Goal: Task Accomplishment & Management: Complete application form

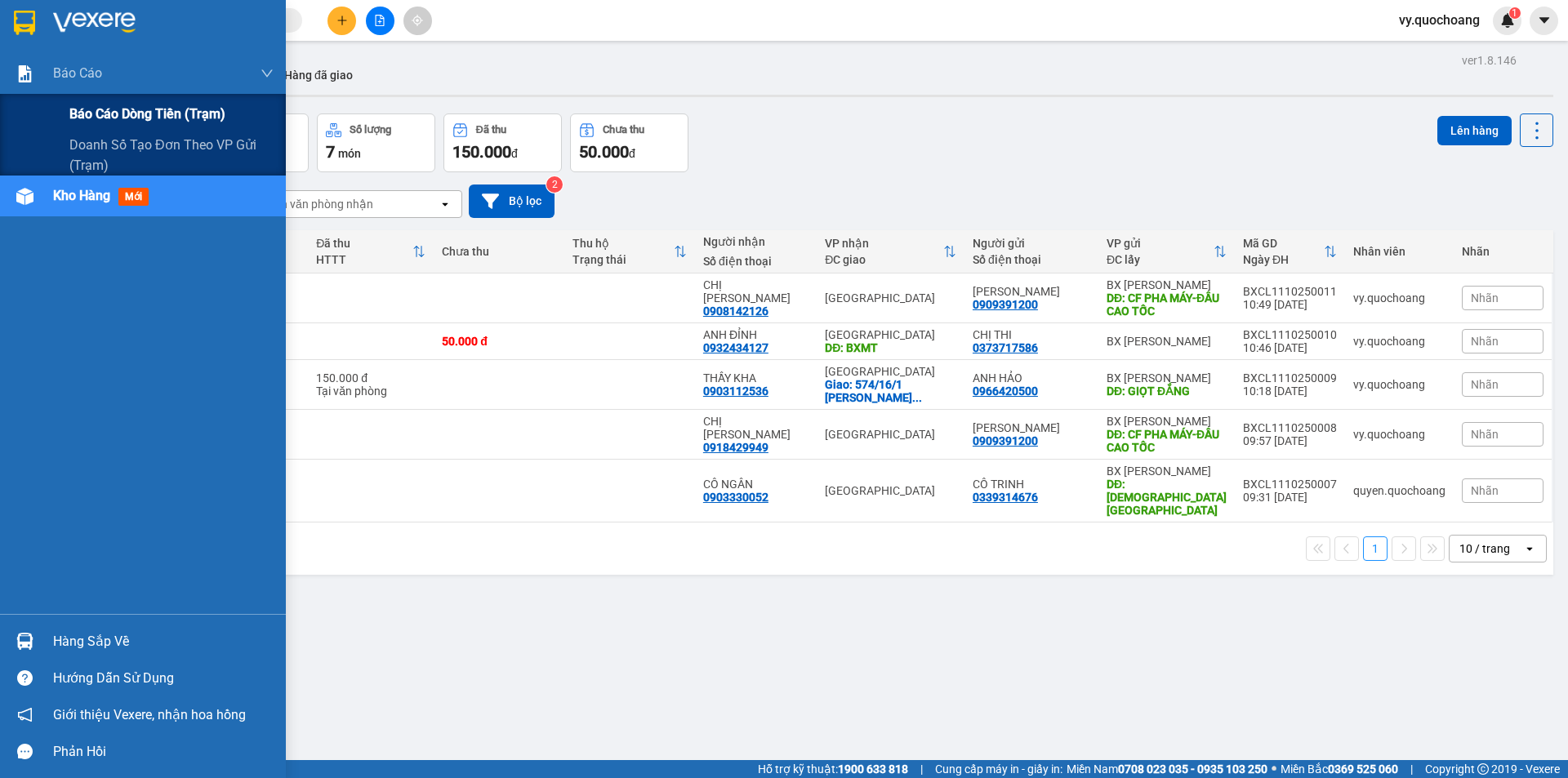
click at [112, 116] on span "Báo cáo dòng tiền (trạm)" at bounding box center [147, 114] width 156 height 21
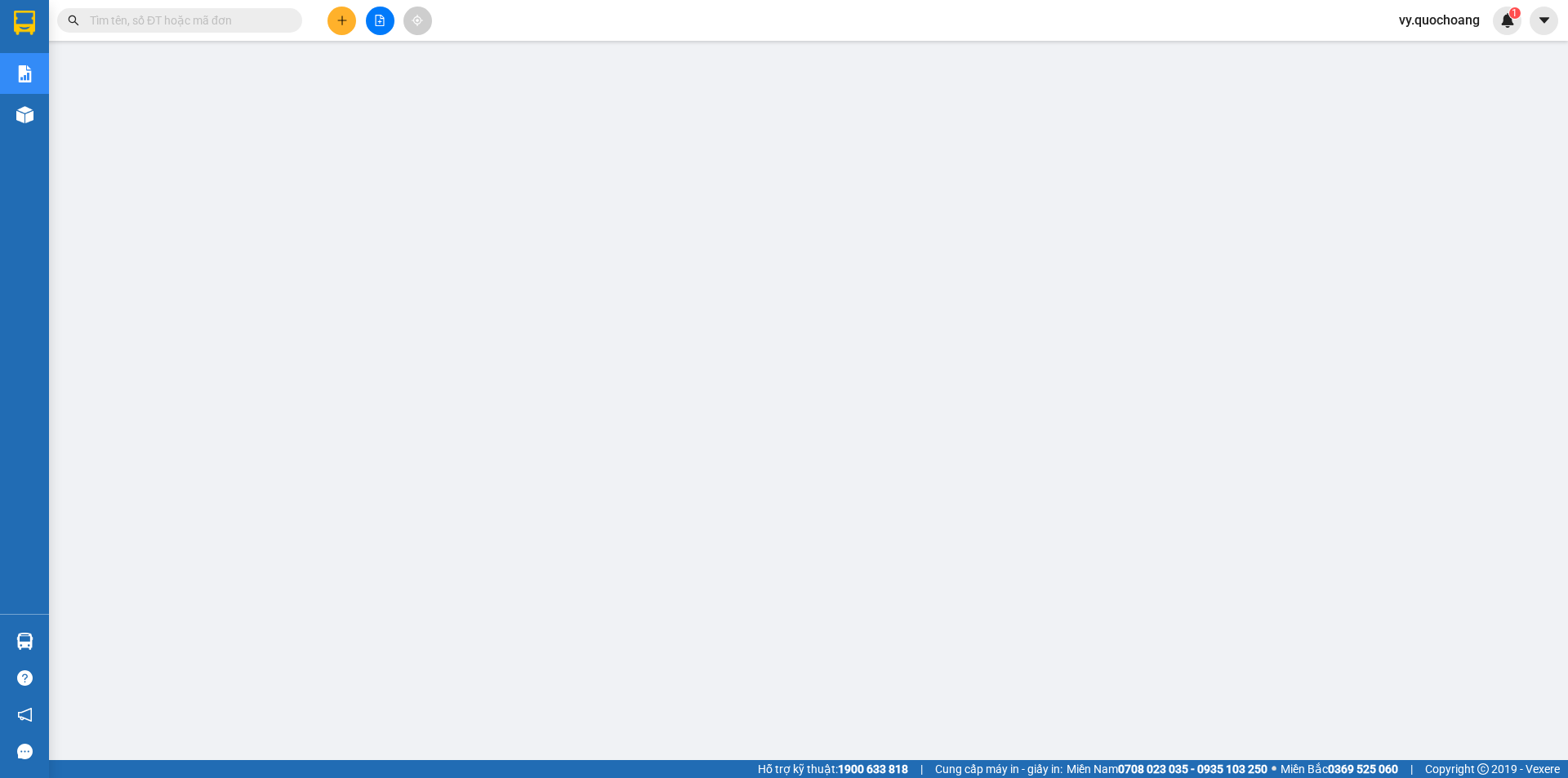
click at [173, 23] on input "text" at bounding box center [186, 21] width 193 height 18
paste input "BXCL1010250038"
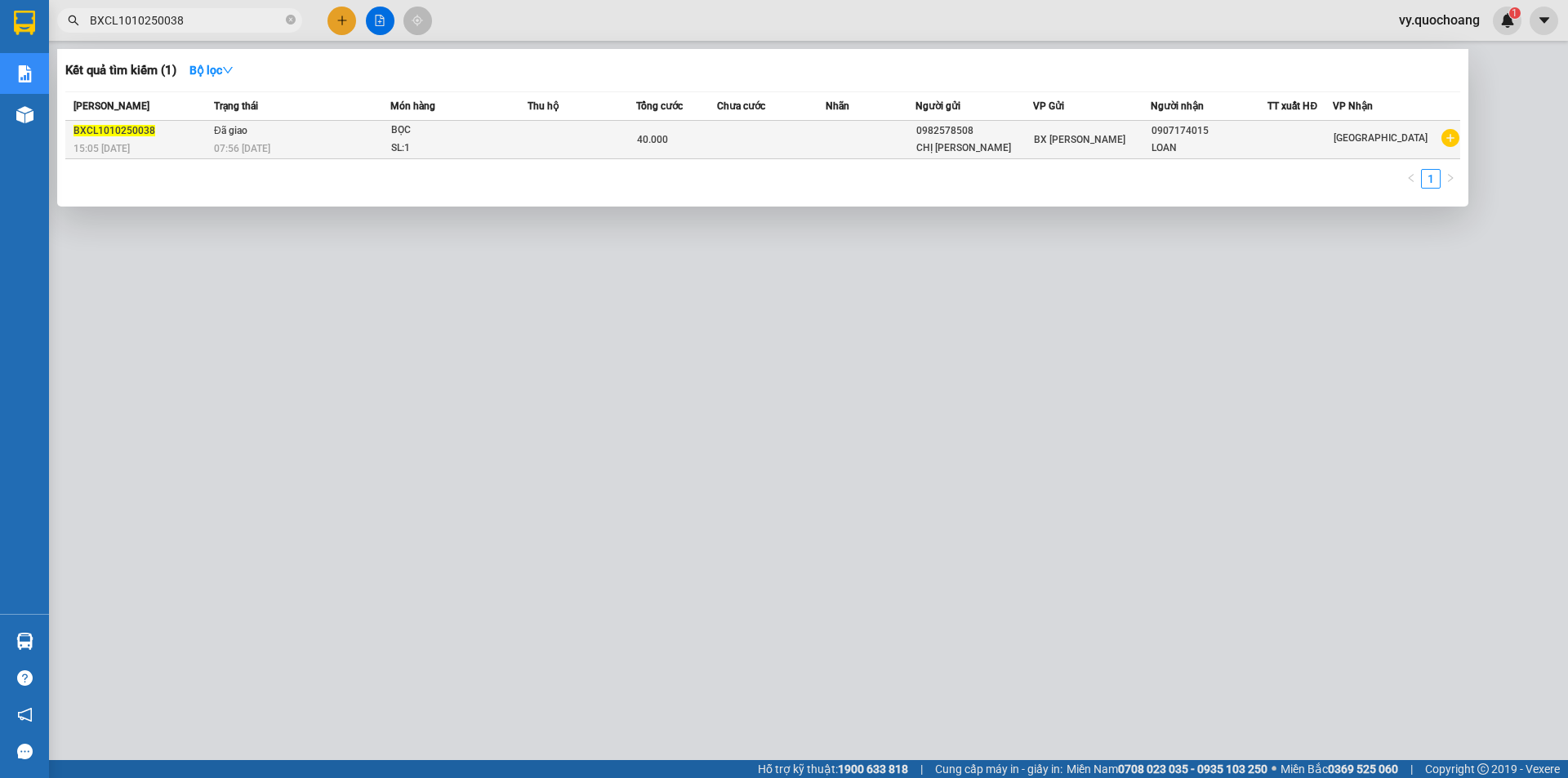
type input "BXCL1010250038"
click at [357, 147] on div "07:56 [DATE]" at bounding box center [301, 148] width 175 height 18
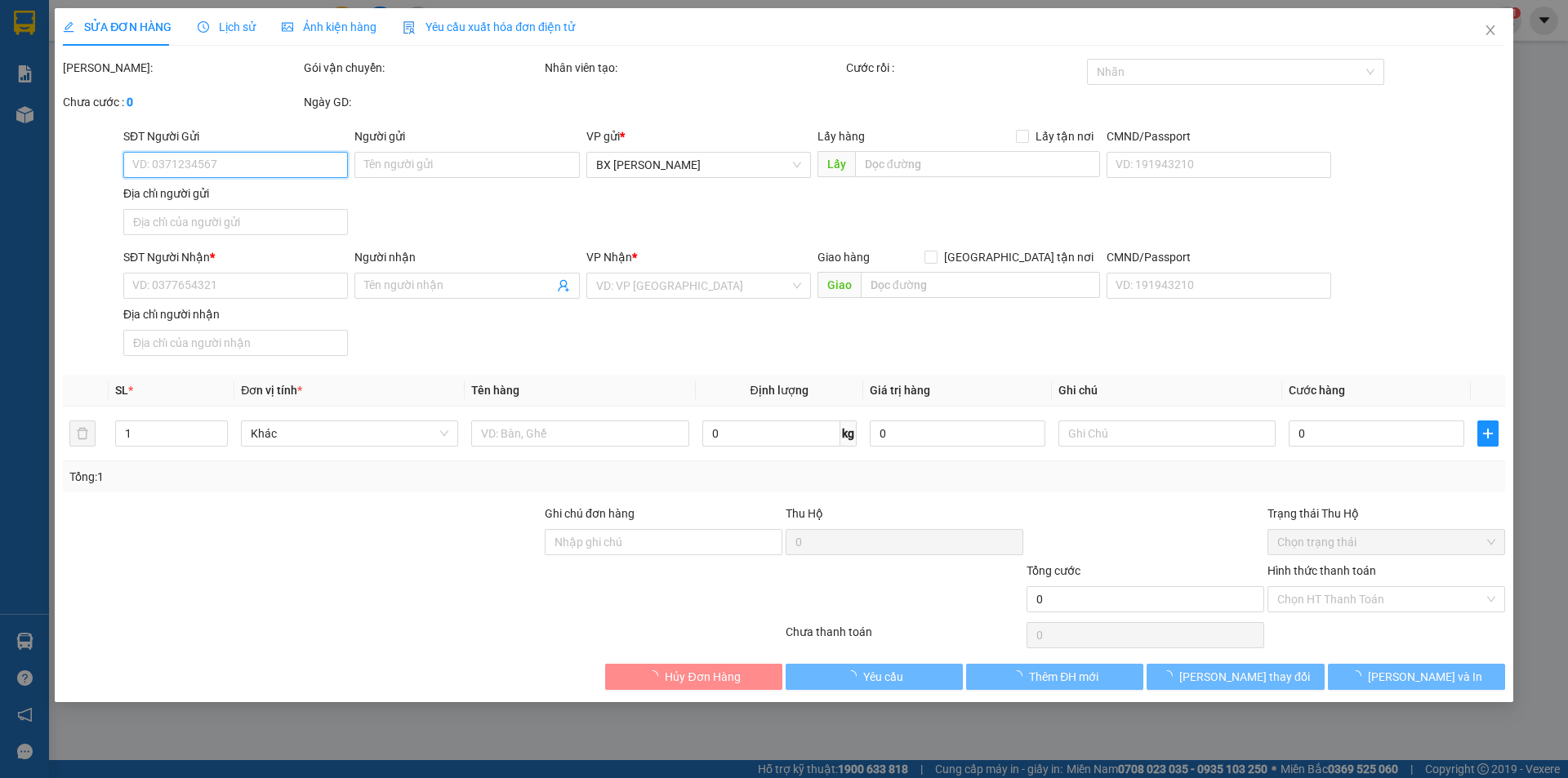
type input "0982578508"
type input "CHỊ [PERSON_NAME]"
type input "0907174015"
type input "LOAN"
type input "40.000"
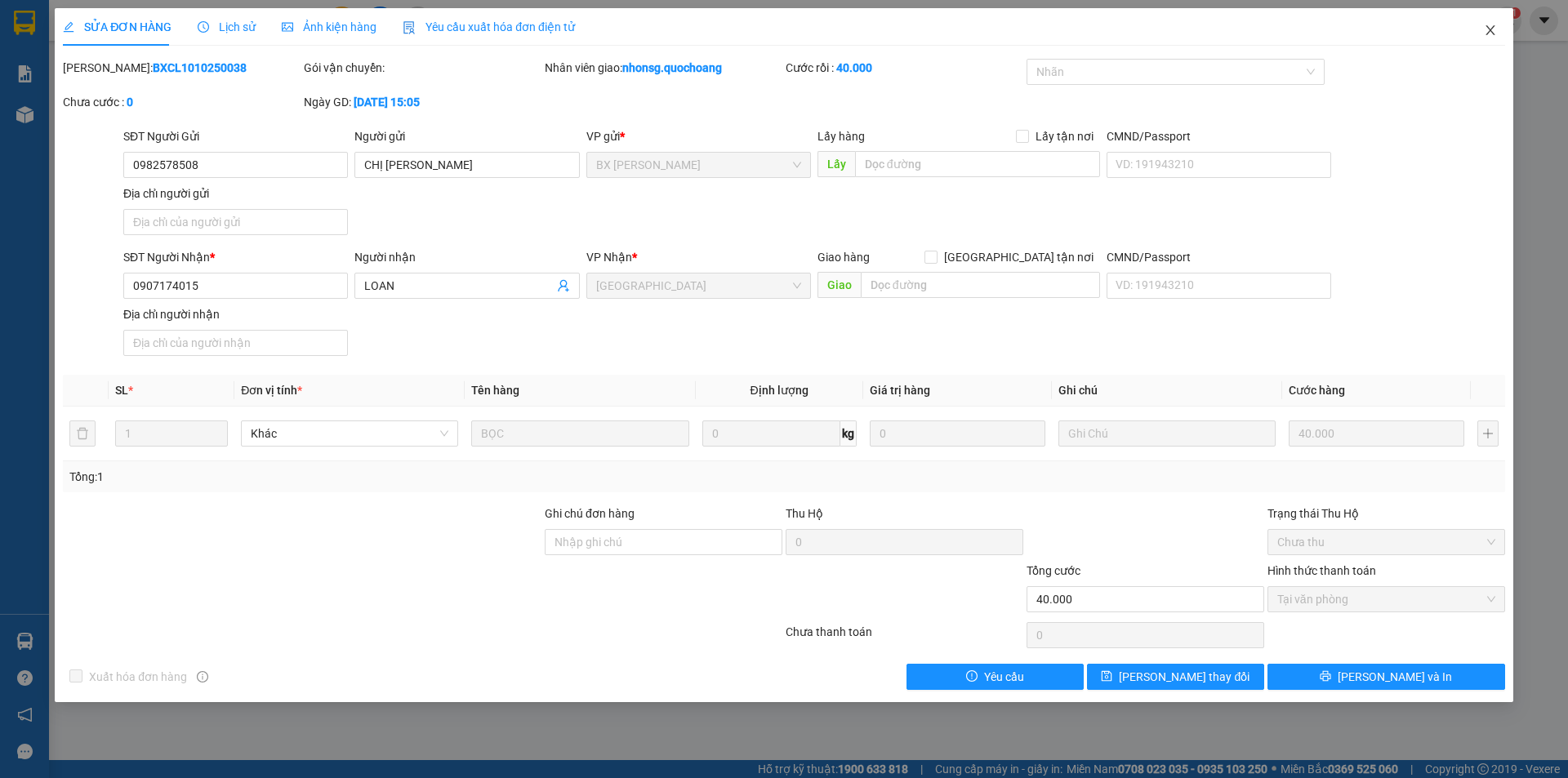
click at [1493, 31] on icon "close" at bounding box center [1490, 30] width 13 height 13
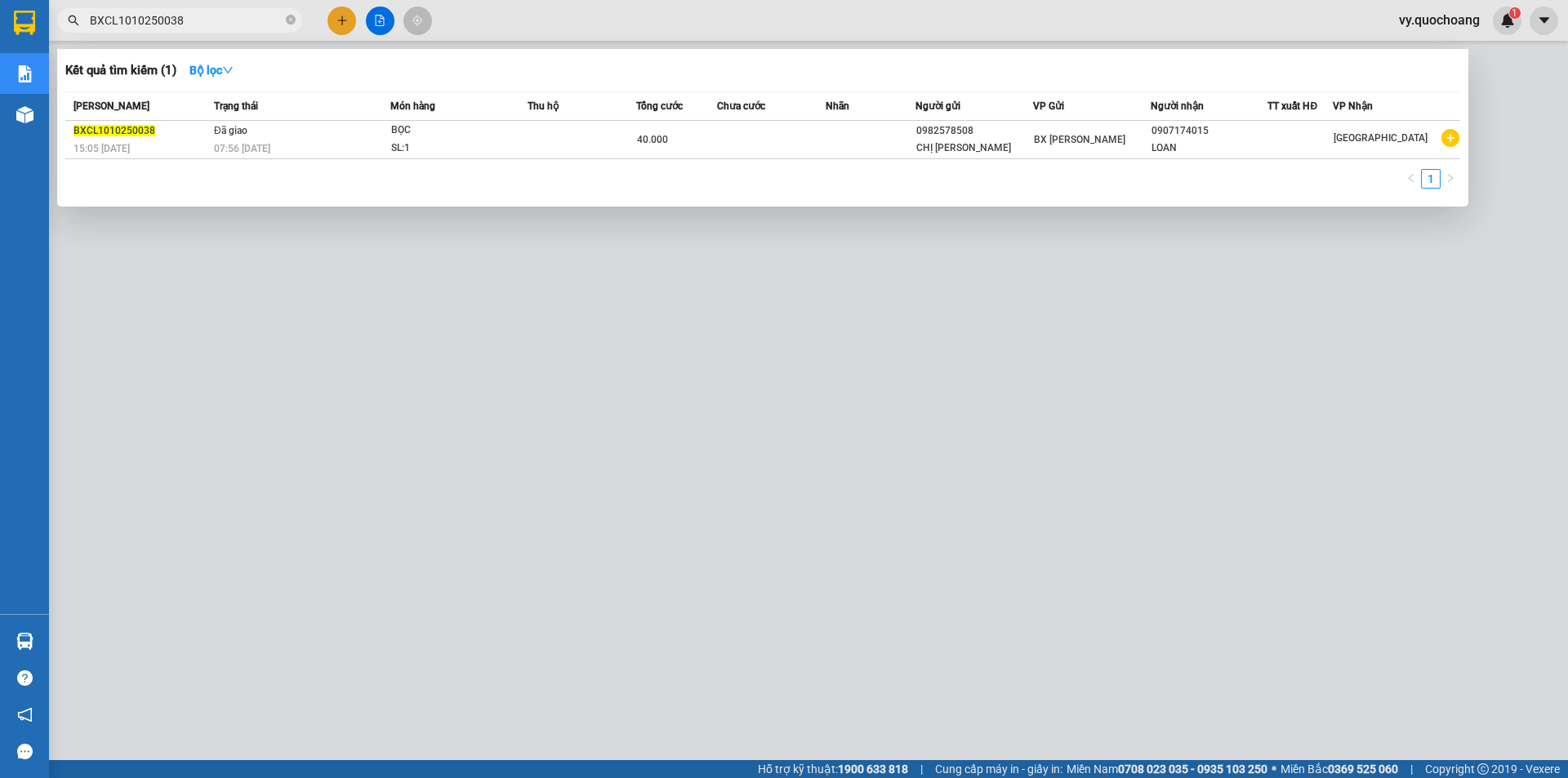
click at [200, 31] on span "BXCL1010250038" at bounding box center [180, 20] width 245 height 25
click at [756, 153] on td at bounding box center [772, 140] width 109 height 39
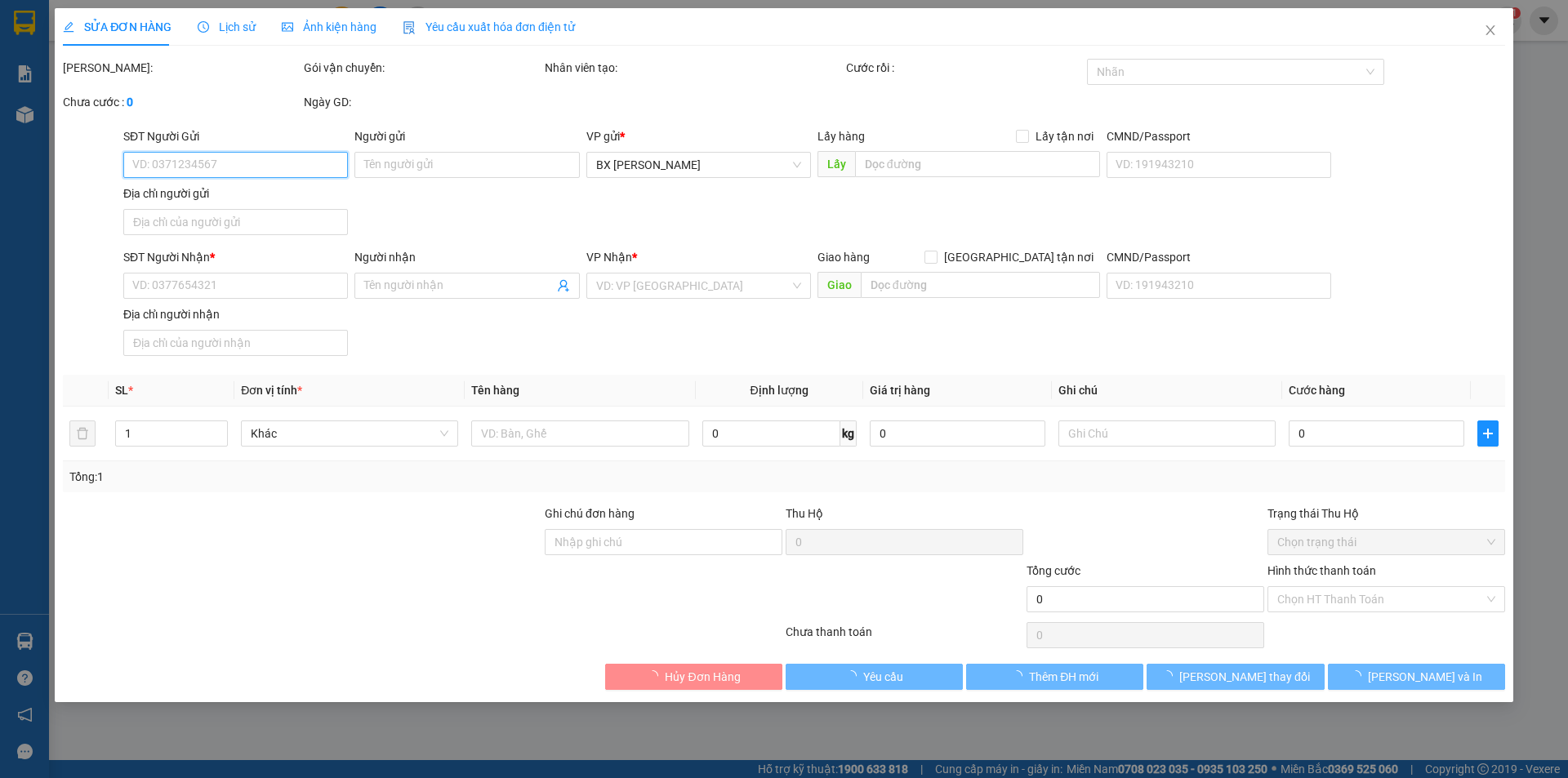
type input "0982578508"
type input "CHỊ [PERSON_NAME]"
type input "0907174015"
type input "LOAN"
type input "40.000"
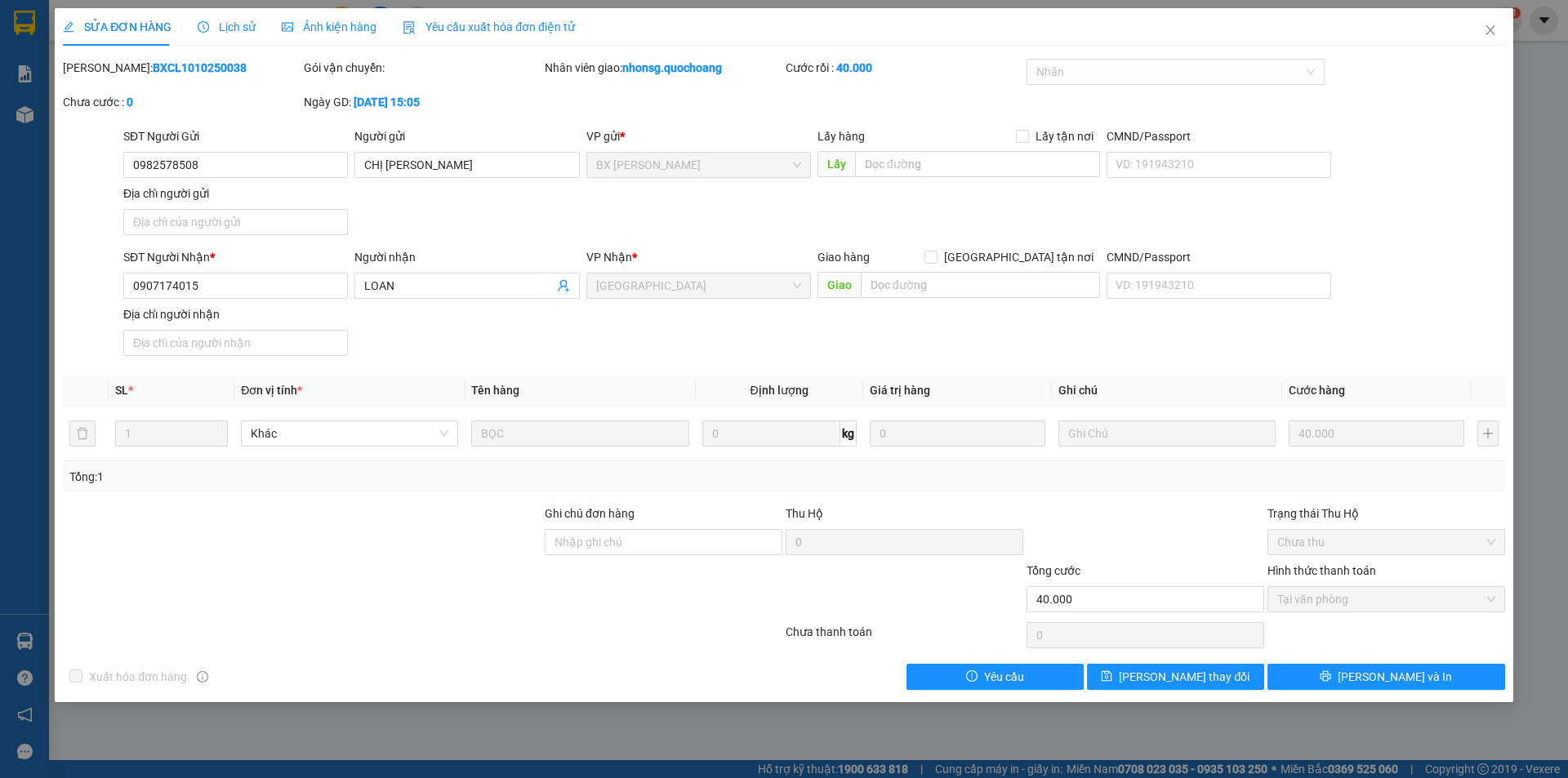
click at [232, 26] on span "Lịch sử" at bounding box center [227, 27] width 58 height 13
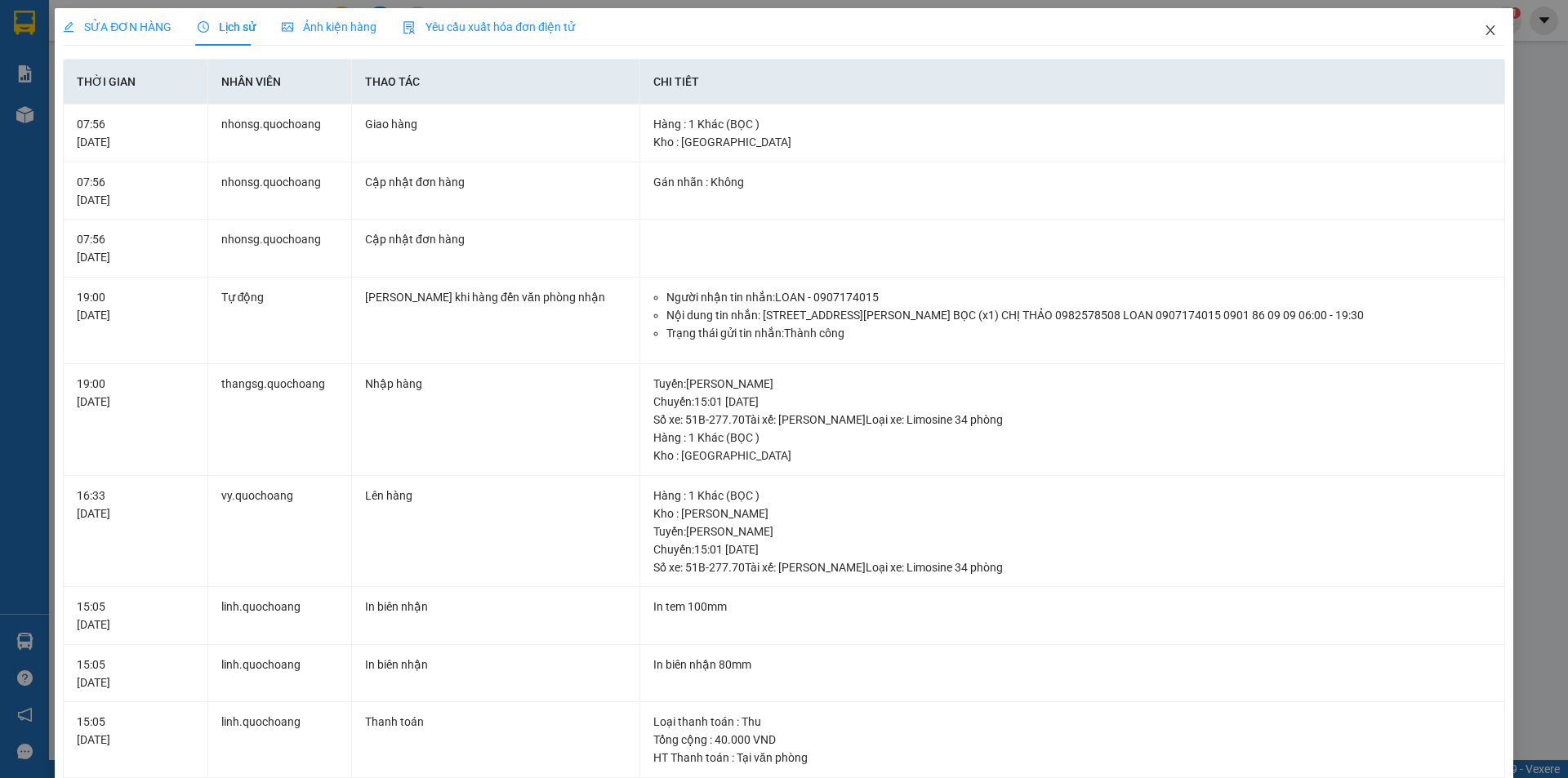
click at [1482, 23] on span "Close" at bounding box center [1491, 31] width 46 height 46
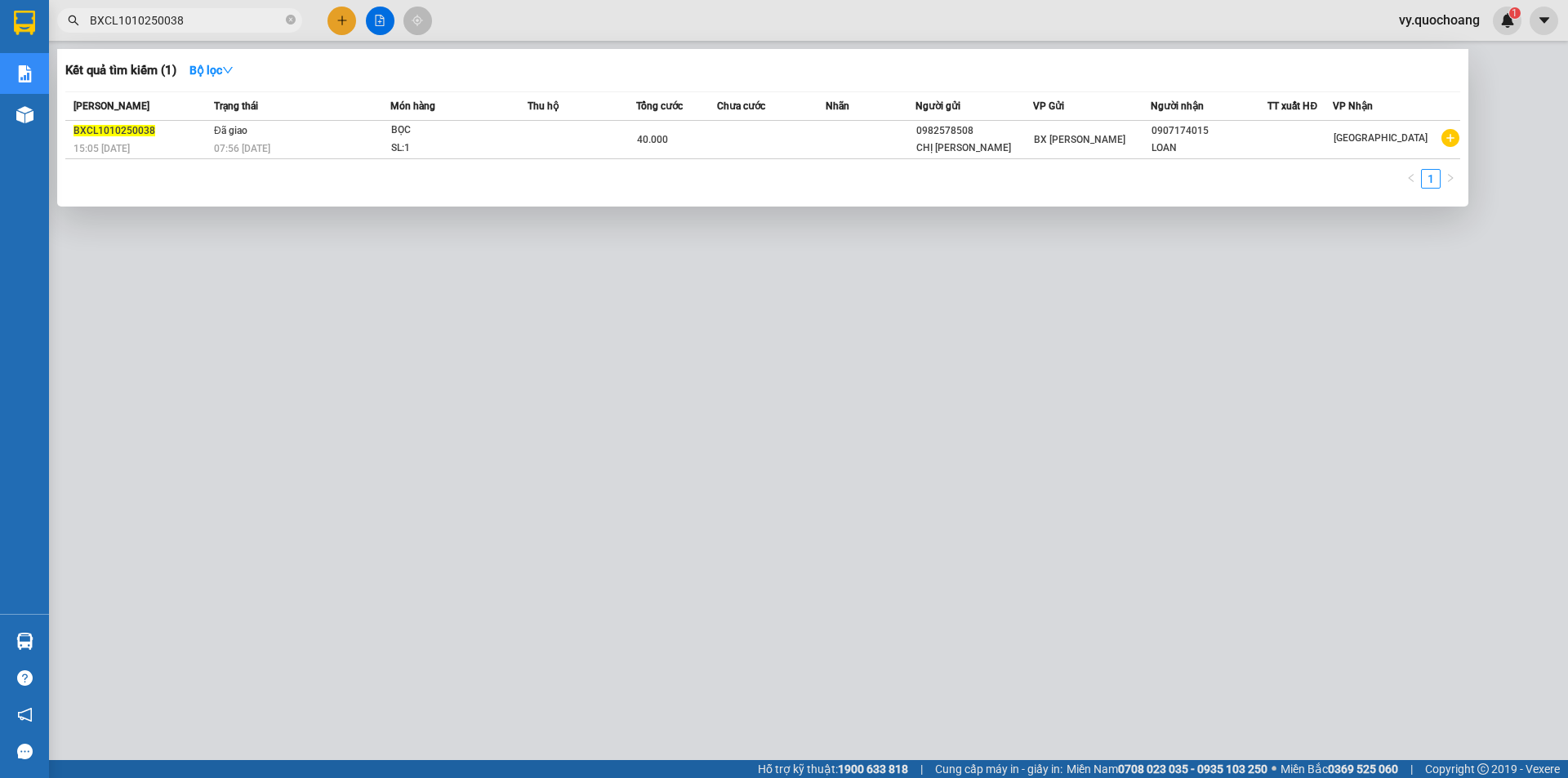
click at [205, 26] on input "BXCL1010250038" at bounding box center [186, 21] width 193 height 18
click at [352, 146] on div "07:56 [DATE]" at bounding box center [301, 148] width 175 height 18
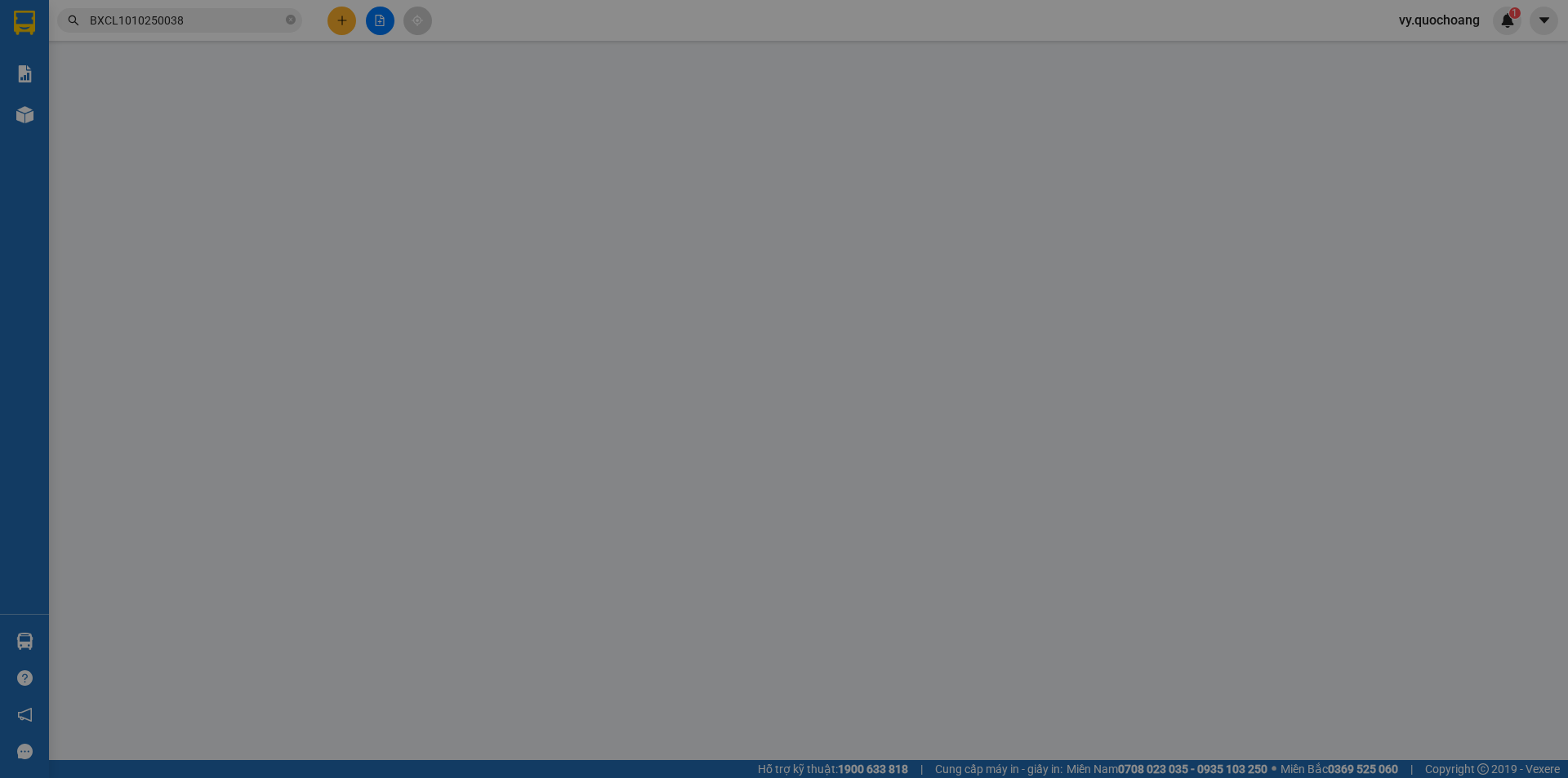
type input "0982578508"
type input "CHỊ [PERSON_NAME]"
type input "0907174015"
type input "LOAN"
type input "40.000"
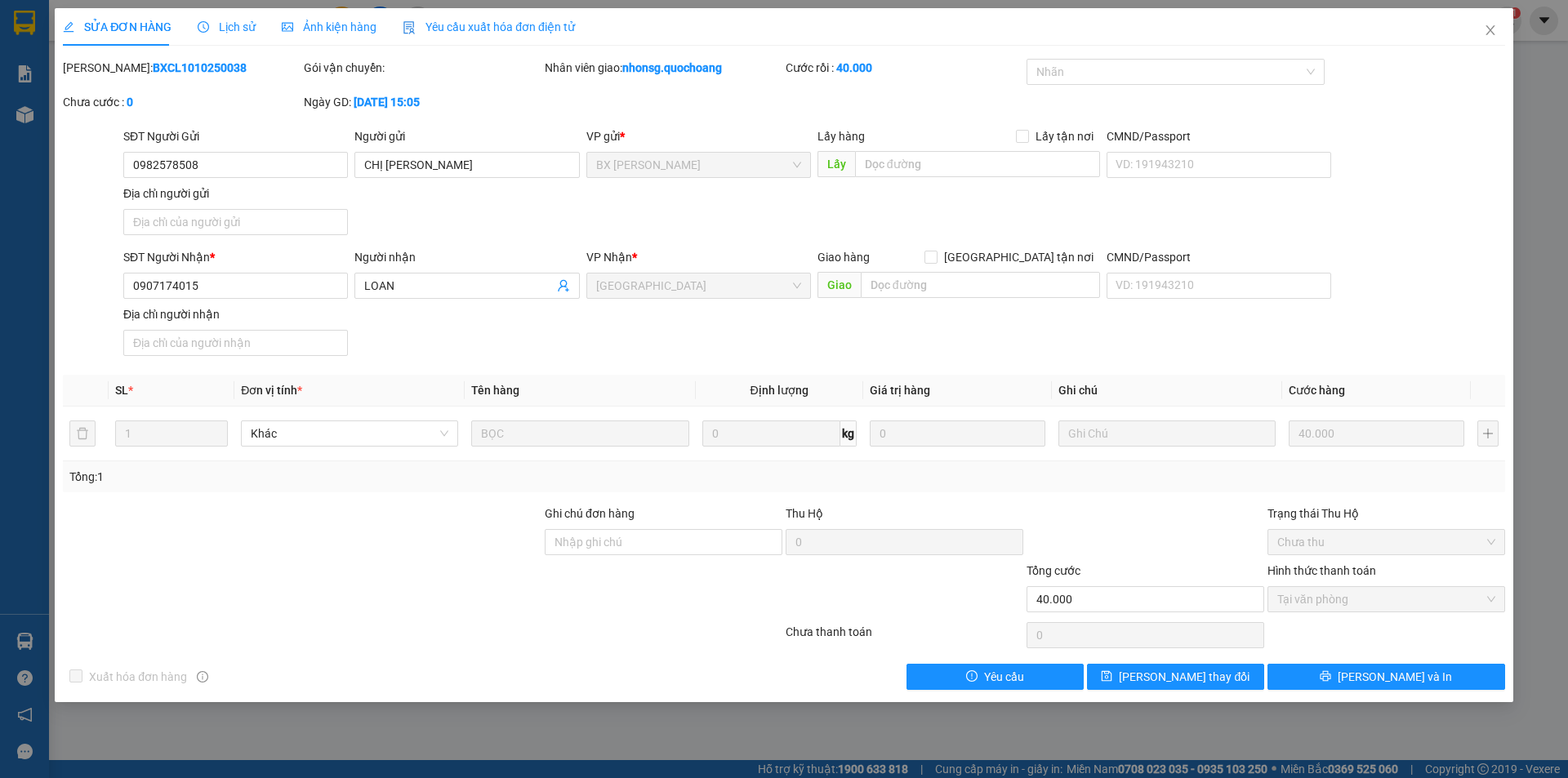
click at [216, 24] on span "Lịch sử" at bounding box center [227, 27] width 58 height 13
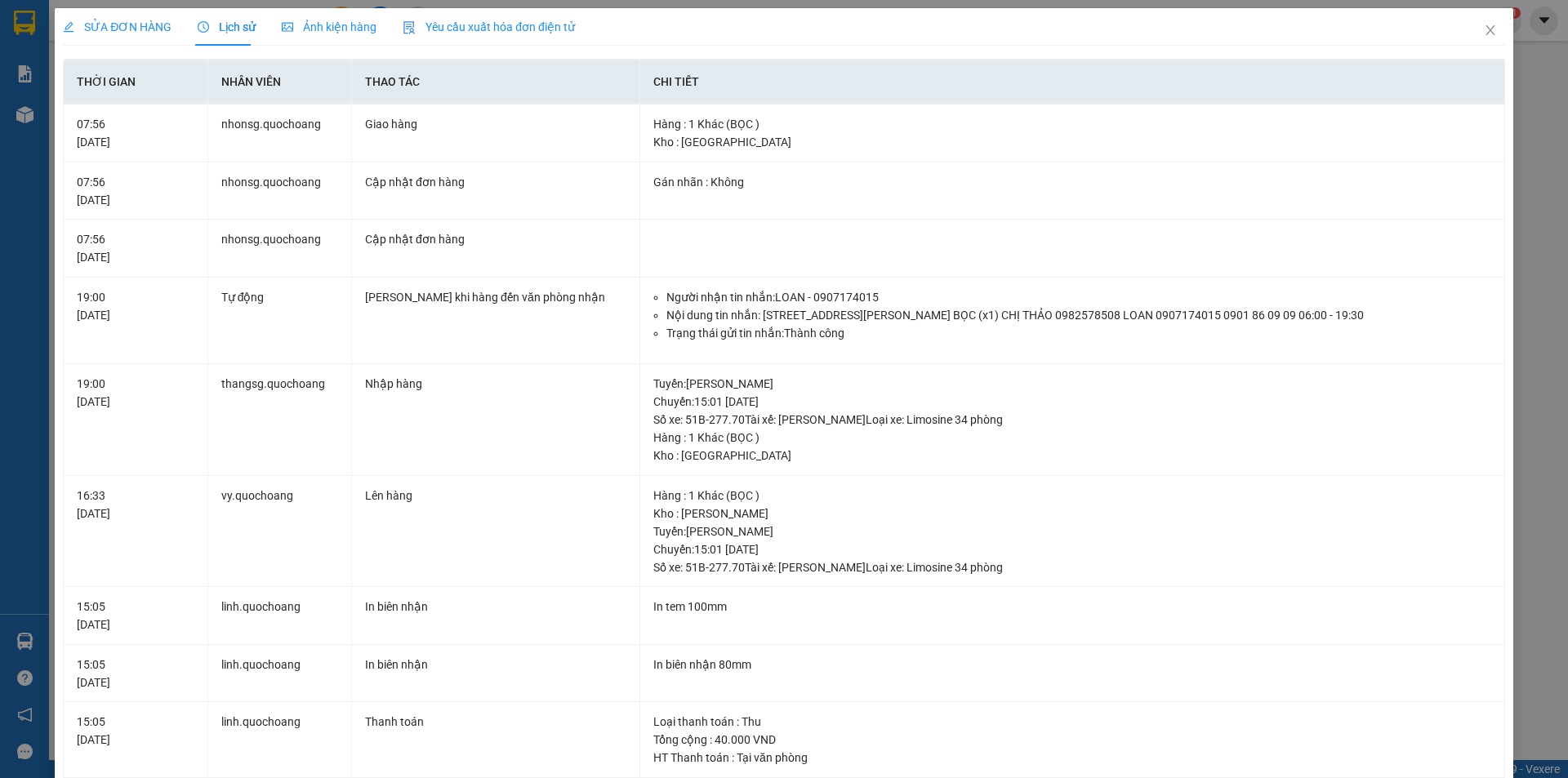
click at [121, 30] on span "SỬA ĐƠN HÀNG" at bounding box center [118, 27] width 109 height 13
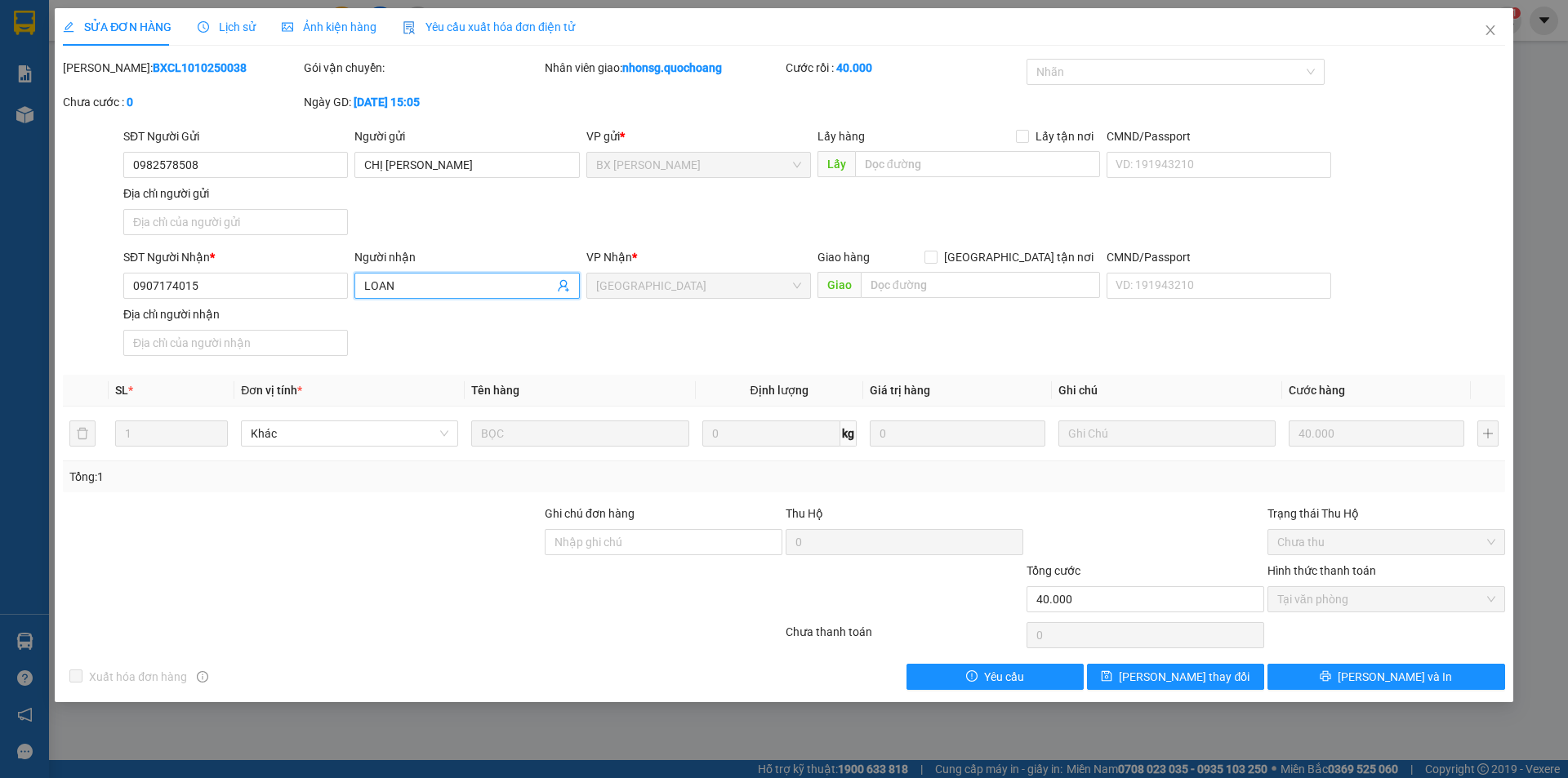
click at [414, 287] on input "LOAN" at bounding box center [458, 286] width 189 height 18
